Goal: Find specific page/section: Find specific page/section

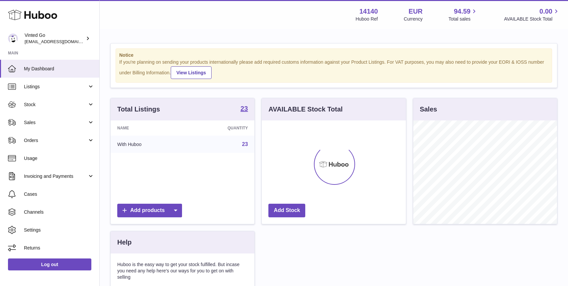
scroll to position [104, 144]
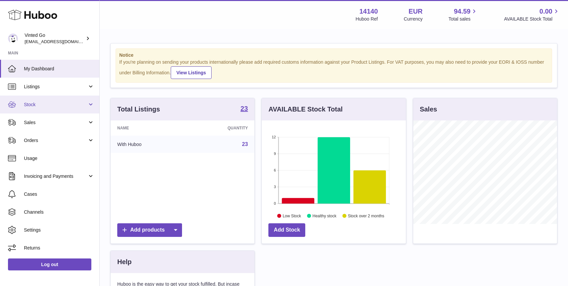
click at [34, 108] on link "Stock" at bounding box center [49, 105] width 99 height 18
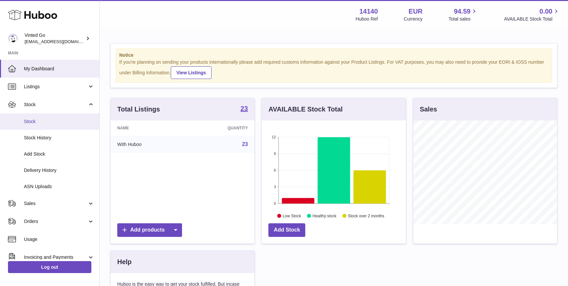
click at [36, 125] on span "Stock" at bounding box center [59, 122] width 70 height 6
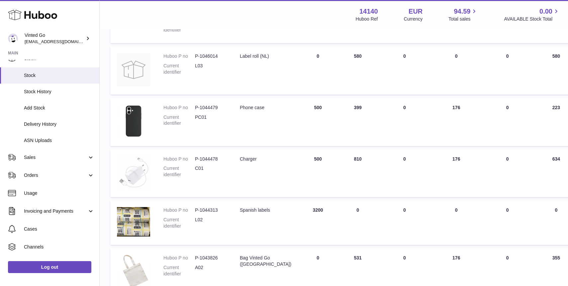
scroll to position [78, 0]
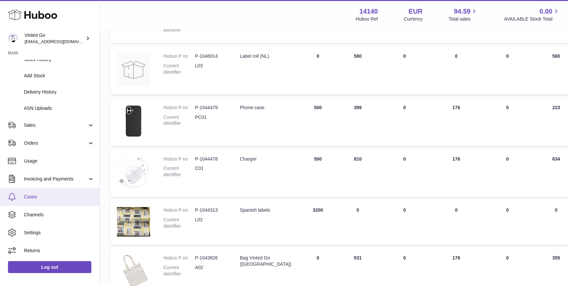
click at [49, 199] on span "Cases" at bounding box center [59, 197] width 70 height 6
click at [48, 199] on span "Cases" at bounding box center [59, 197] width 70 height 6
click at [28, 197] on span "Cases" at bounding box center [59, 197] width 70 height 6
click at [27, 197] on span "Cases" at bounding box center [59, 197] width 70 height 6
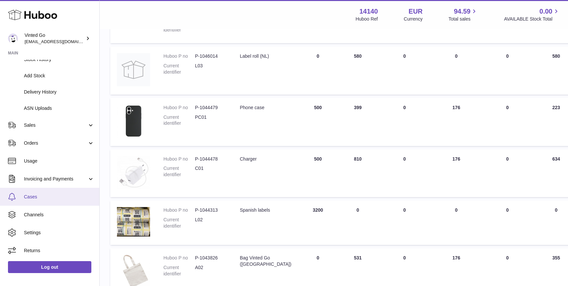
click at [34, 198] on span "Cases" at bounding box center [59, 197] width 70 height 6
